Goal: Task Accomplishment & Management: Use online tool/utility

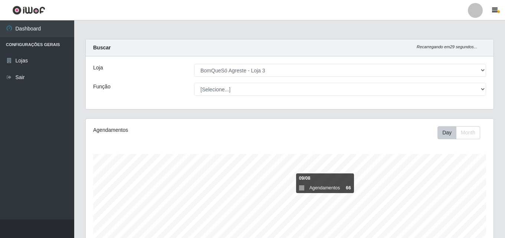
select select "215"
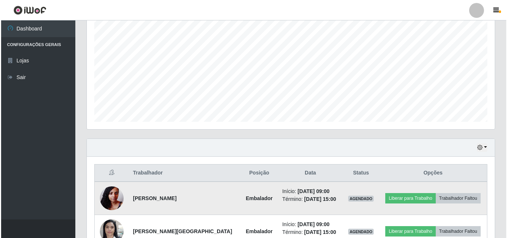
scroll to position [186, 0]
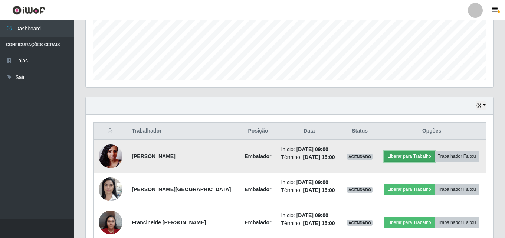
click at [410, 153] on button "Liberar para Trabalho" at bounding box center [409, 156] width 50 height 10
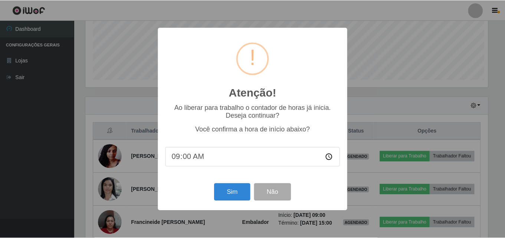
scroll to position [154, 404]
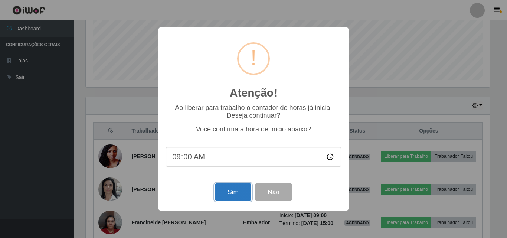
click at [223, 192] on button "Sim" at bounding box center [233, 191] width 36 height 17
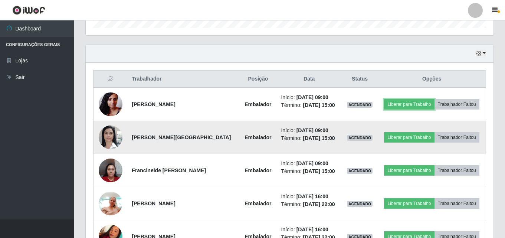
scroll to position [260, 0]
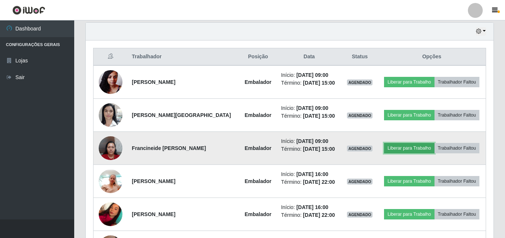
click at [409, 149] on button "Liberar para Trabalho" at bounding box center [409, 148] width 50 height 10
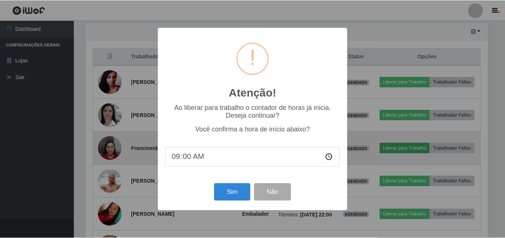
scroll to position [123, 0]
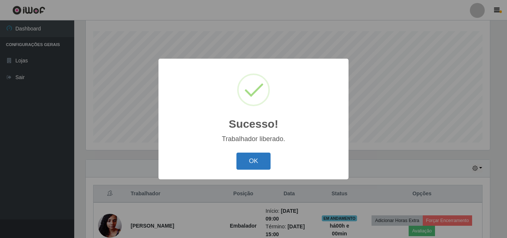
click at [252, 158] on button "OK" at bounding box center [253, 161] width 35 height 17
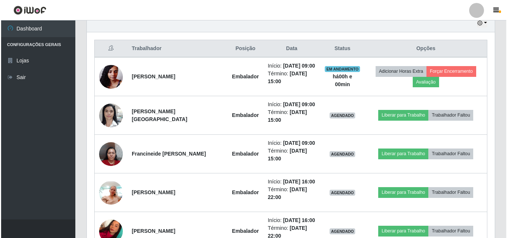
scroll to position [271, 0]
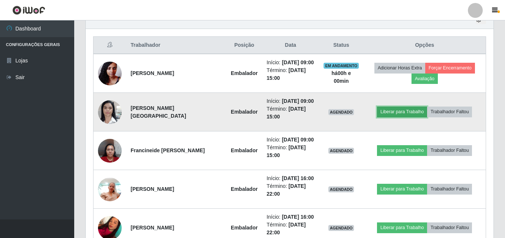
click at [389, 111] on button "Liberar para Trabalho" at bounding box center [402, 112] width 50 height 10
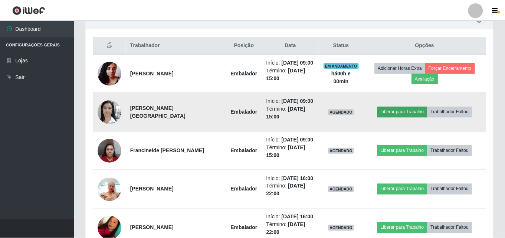
scroll to position [154, 404]
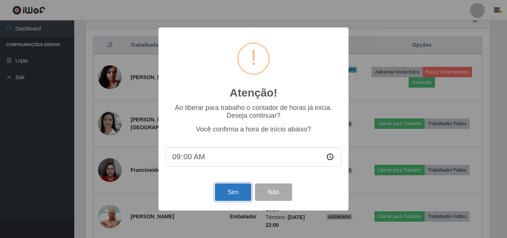
click at [234, 189] on button "Sim" at bounding box center [233, 191] width 36 height 17
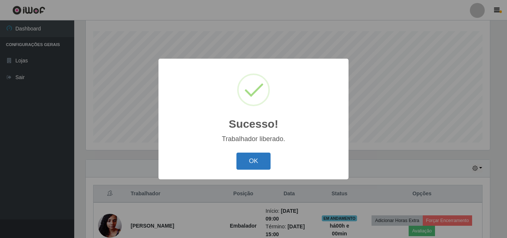
click at [244, 161] on button "OK" at bounding box center [253, 161] width 35 height 17
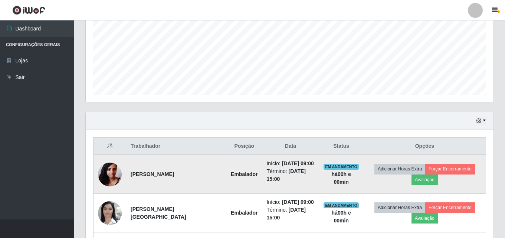
scroll to position [234, 0]
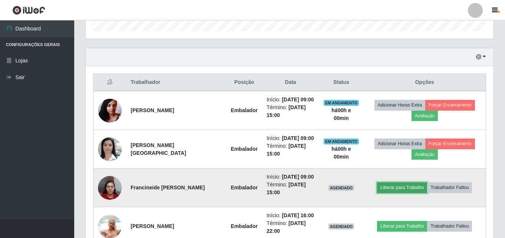
click at [402, 186] on button "Liberar para Trabalho" at bounding box center [402, 187] width 50 height 10
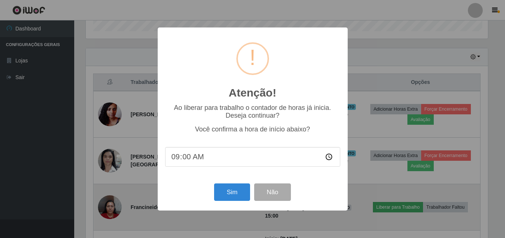
scroll to position [154, 404]
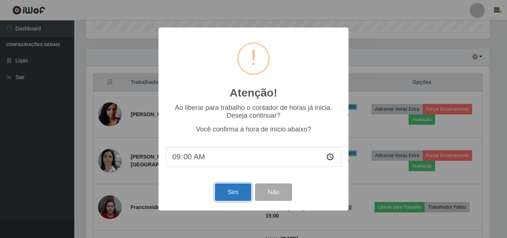
click at [233, 192] on button "Sim" at bounding box center [233, 191] width 36 height 17
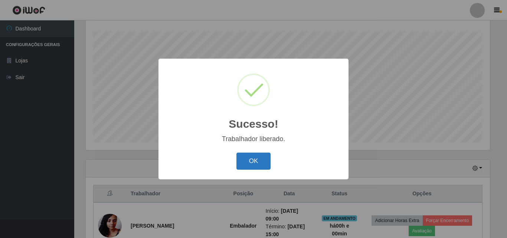
click at [255, 159] on button "OK" at bounding box center [253, 161] width 35 height 17
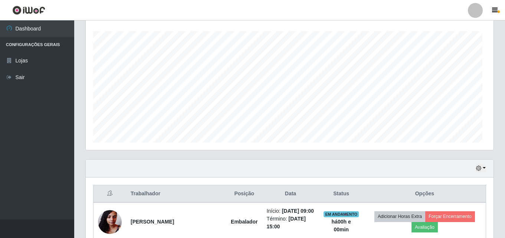
scroll to position [0, 0]
